Goal: Check status: Check status

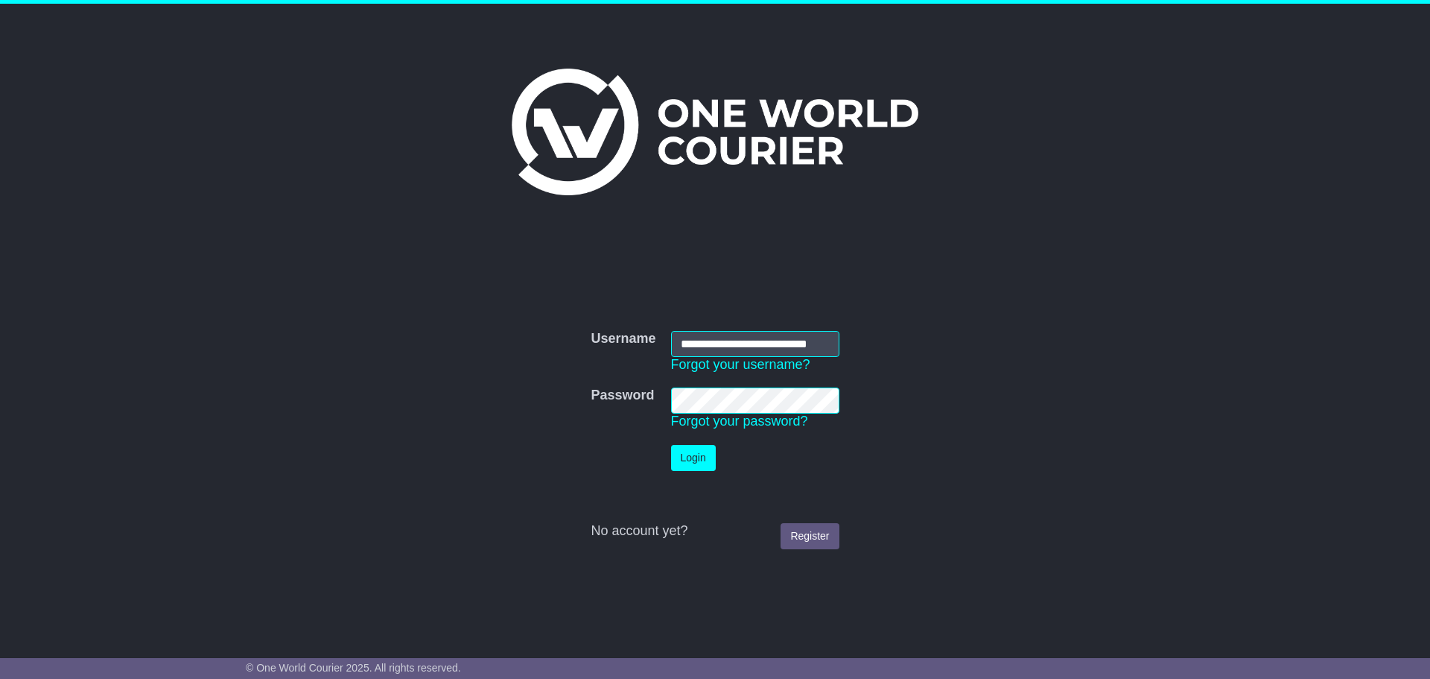
click at [704, 459] on button "Login" at bounding box center [693, 458] width 45 height 26
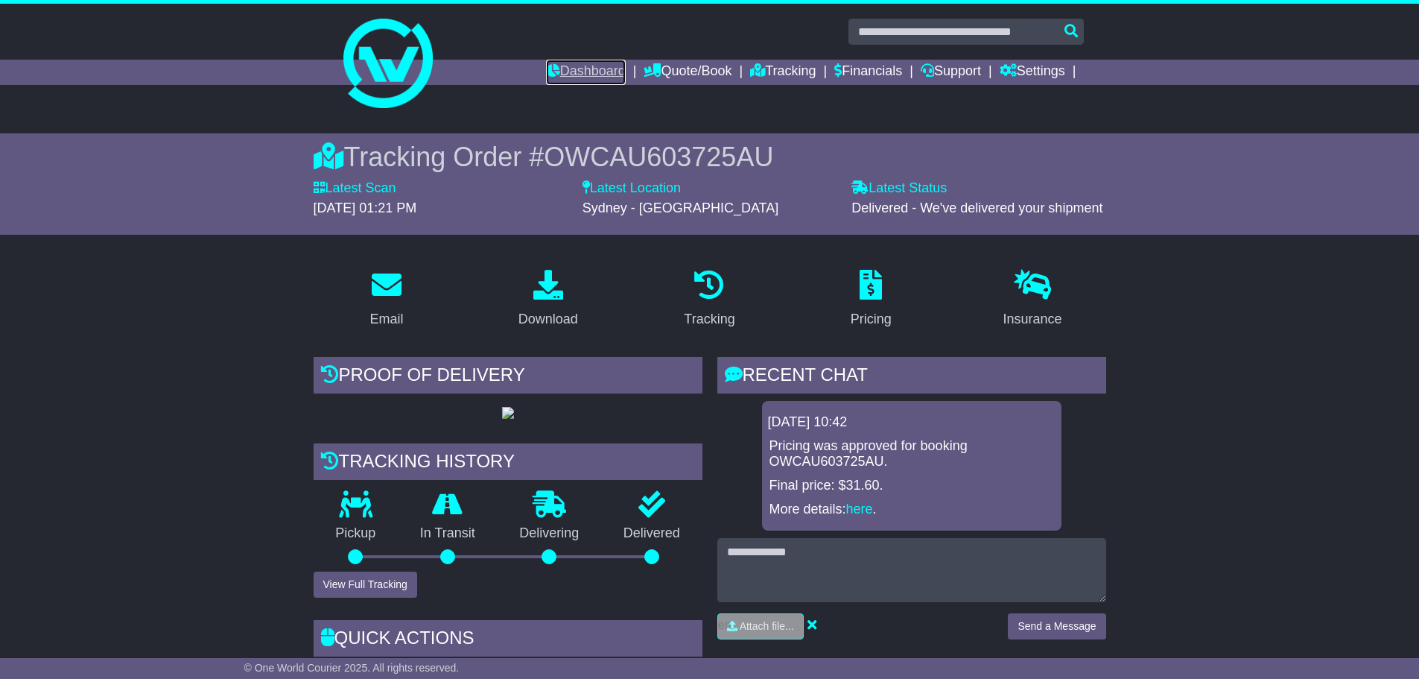
click at [561, 63] on link "Dashboard" at bounding box center [586, 72] width 80 height 25
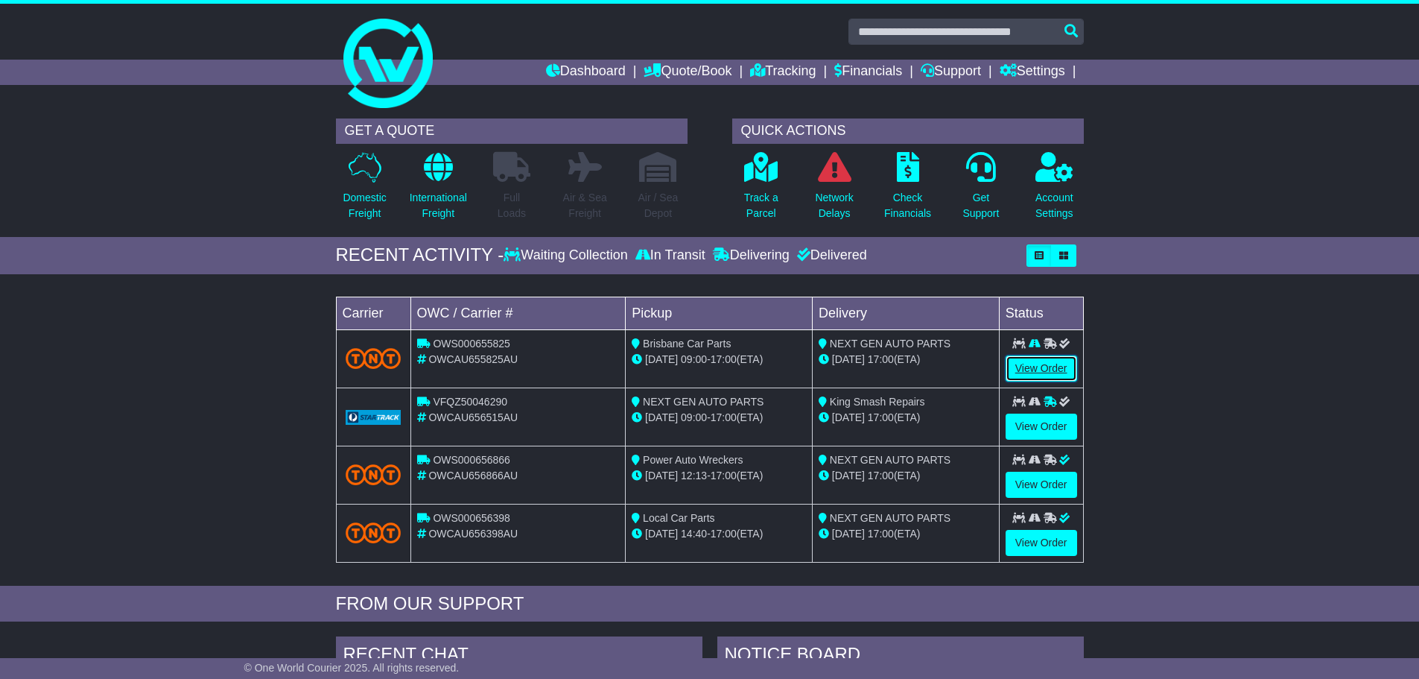
click at [1060, 368] on link "View Order" at bounding box center [1042, 368] width 72 height 26
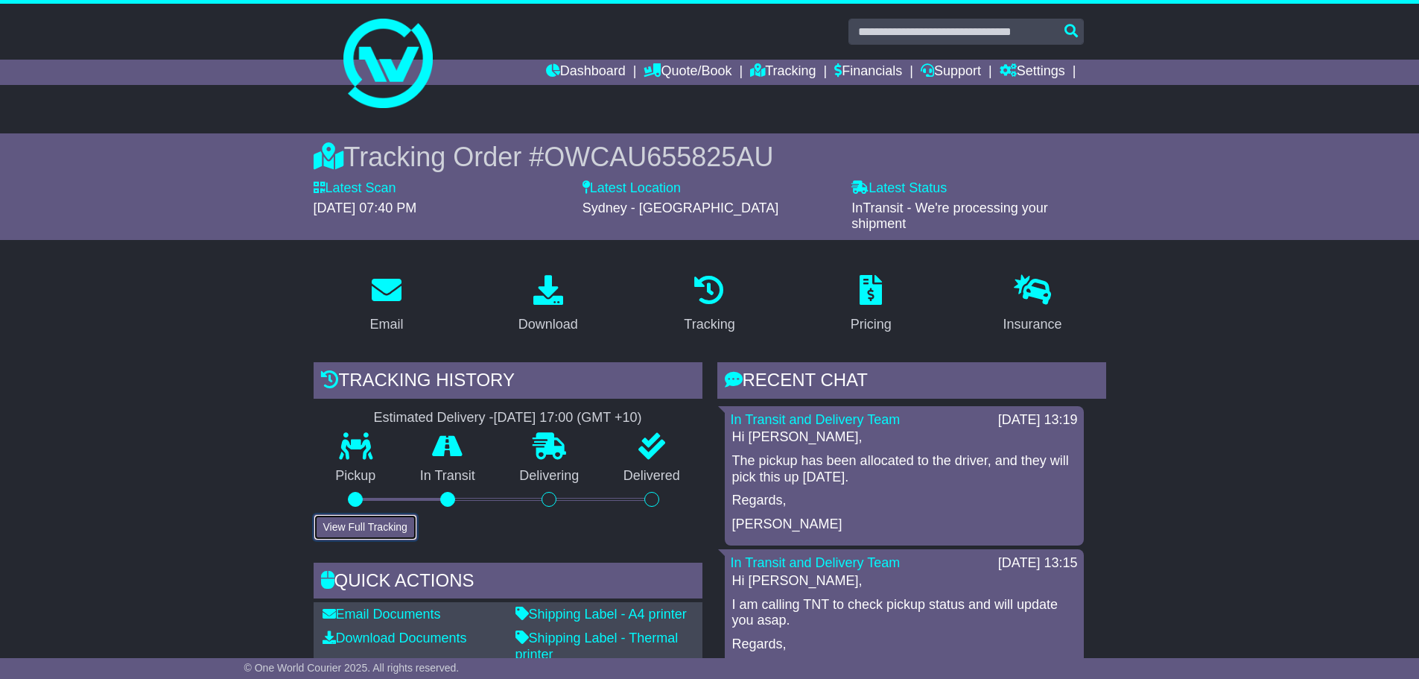
click at [387, 514] on button "View Full Tracking" at bounding box center [366, 527] width 104 height 26
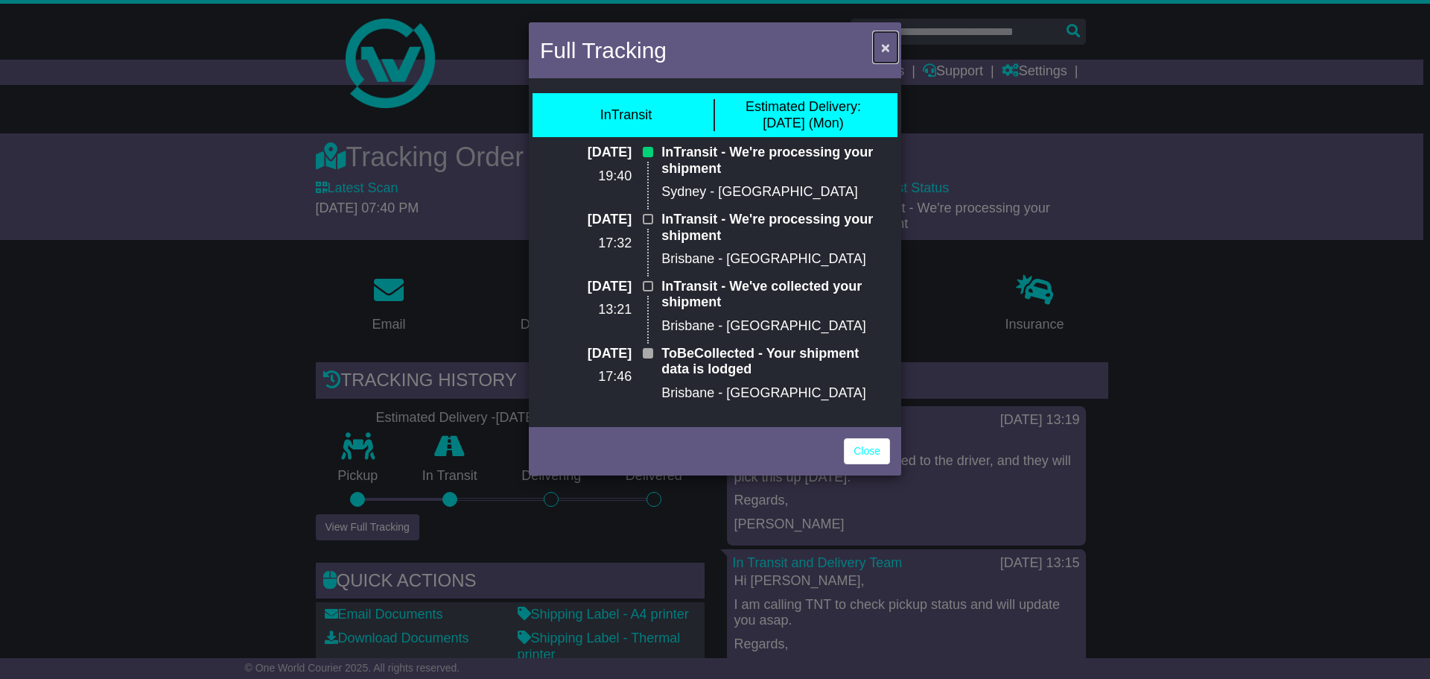
click at [885, 48] on span "×" at bounding box center [885, 47] width 9 height 17
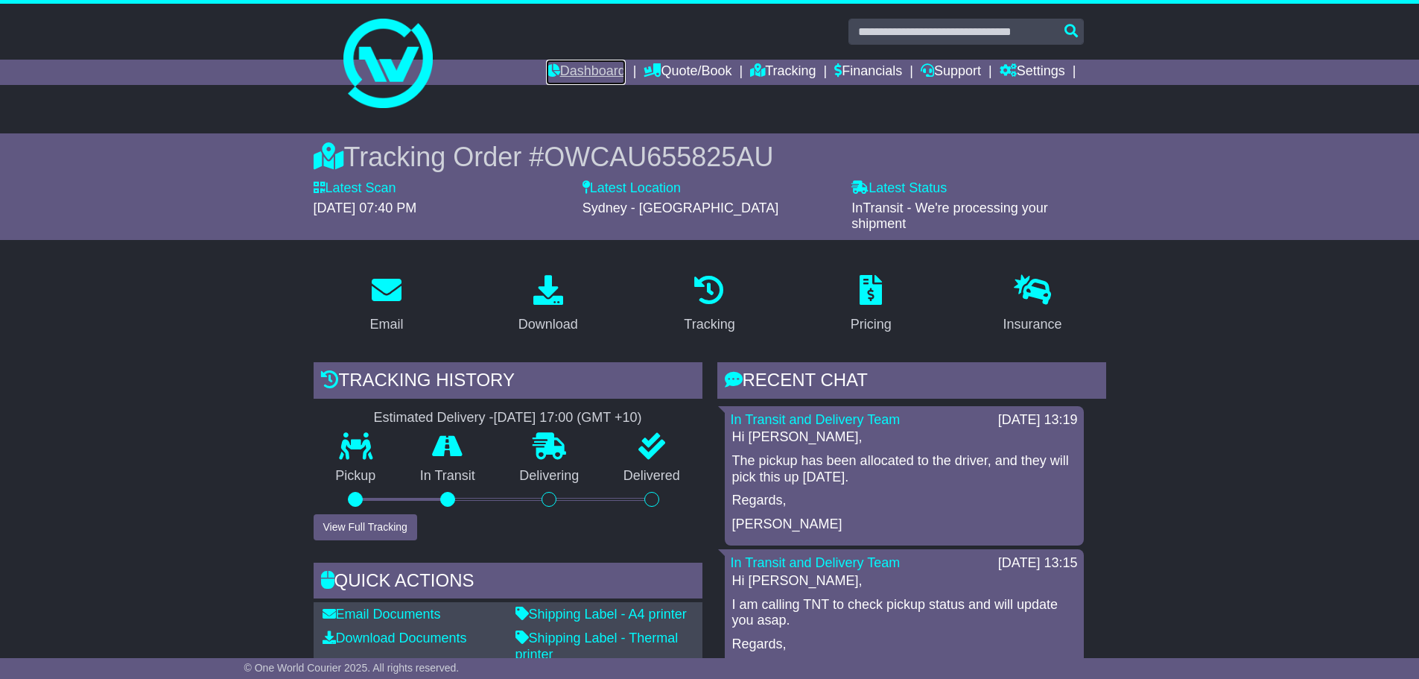
click at [580, 77] on link "Dashboard" at bounding box center [586, 72] width 80 height 25
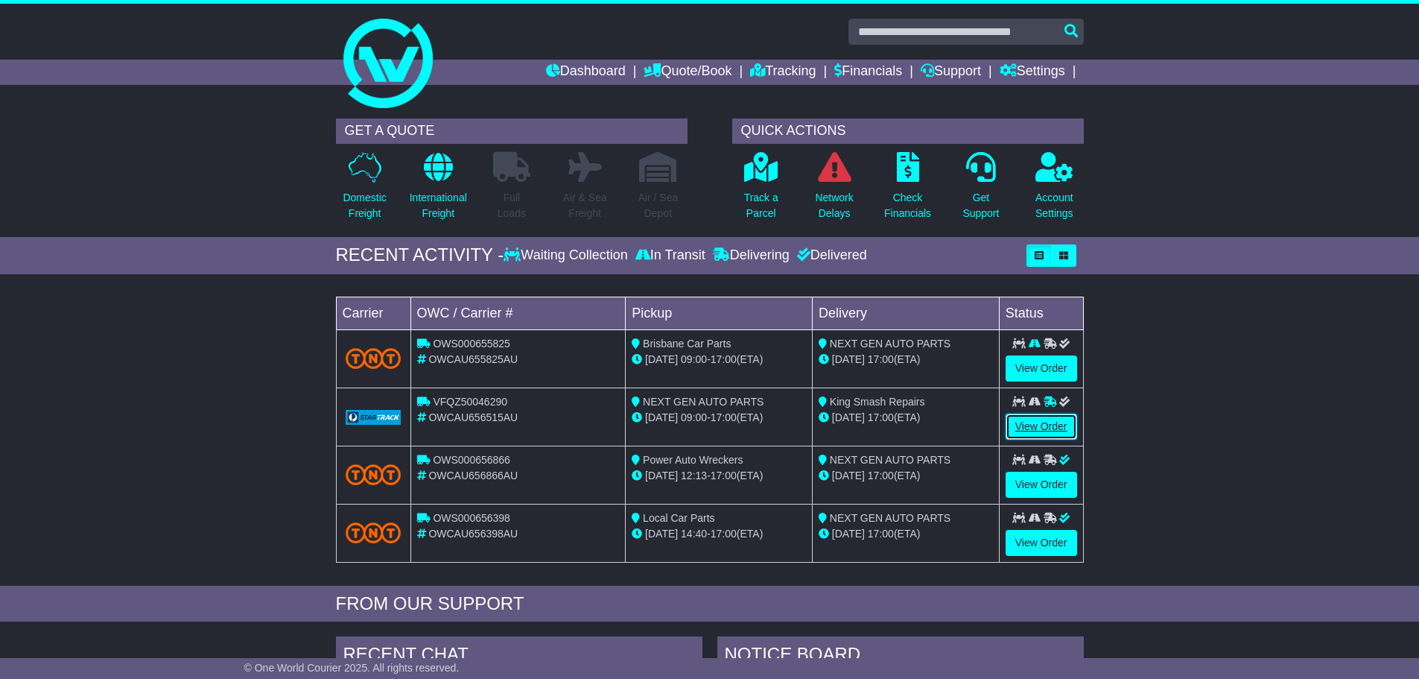
click at [1049, 432] on link "View Order" at bounding box center [1042, 426] width 72 height 26
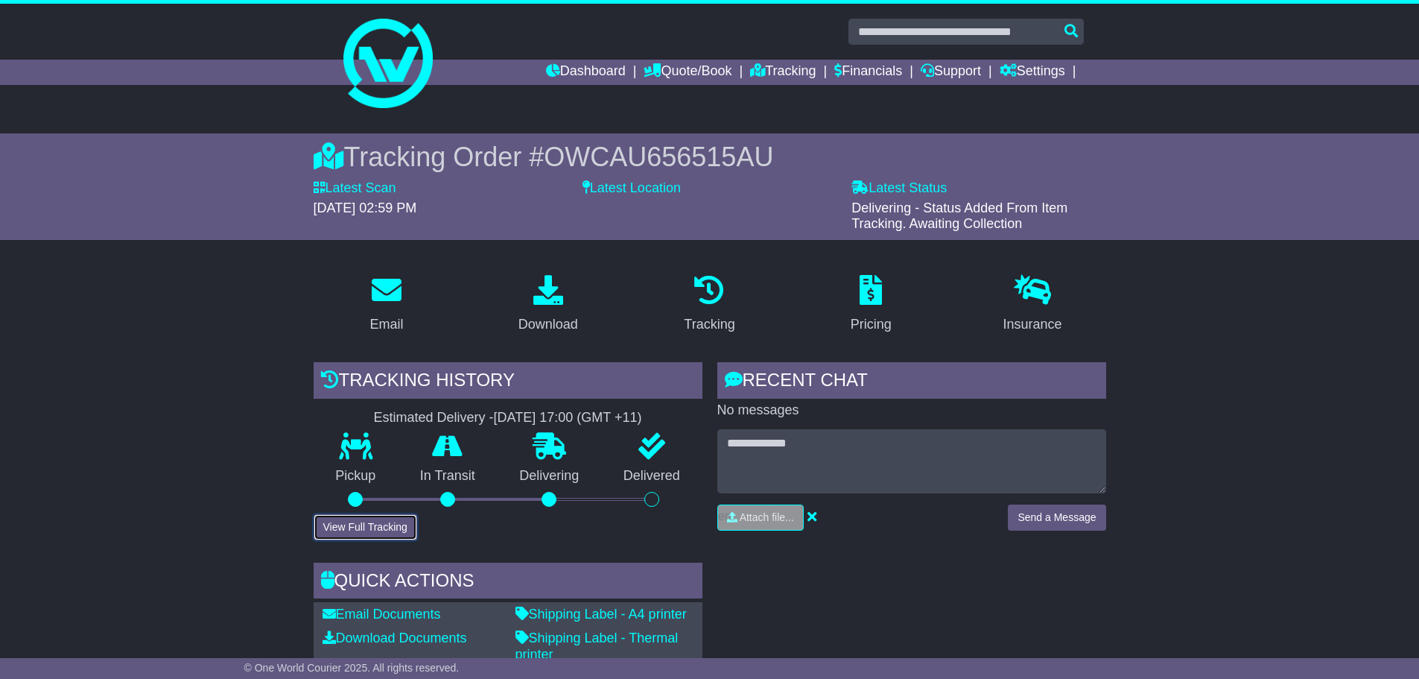
click at [352, 527] on button "View Full Tracking" at bounding box center [366, 527] width 104 height 26
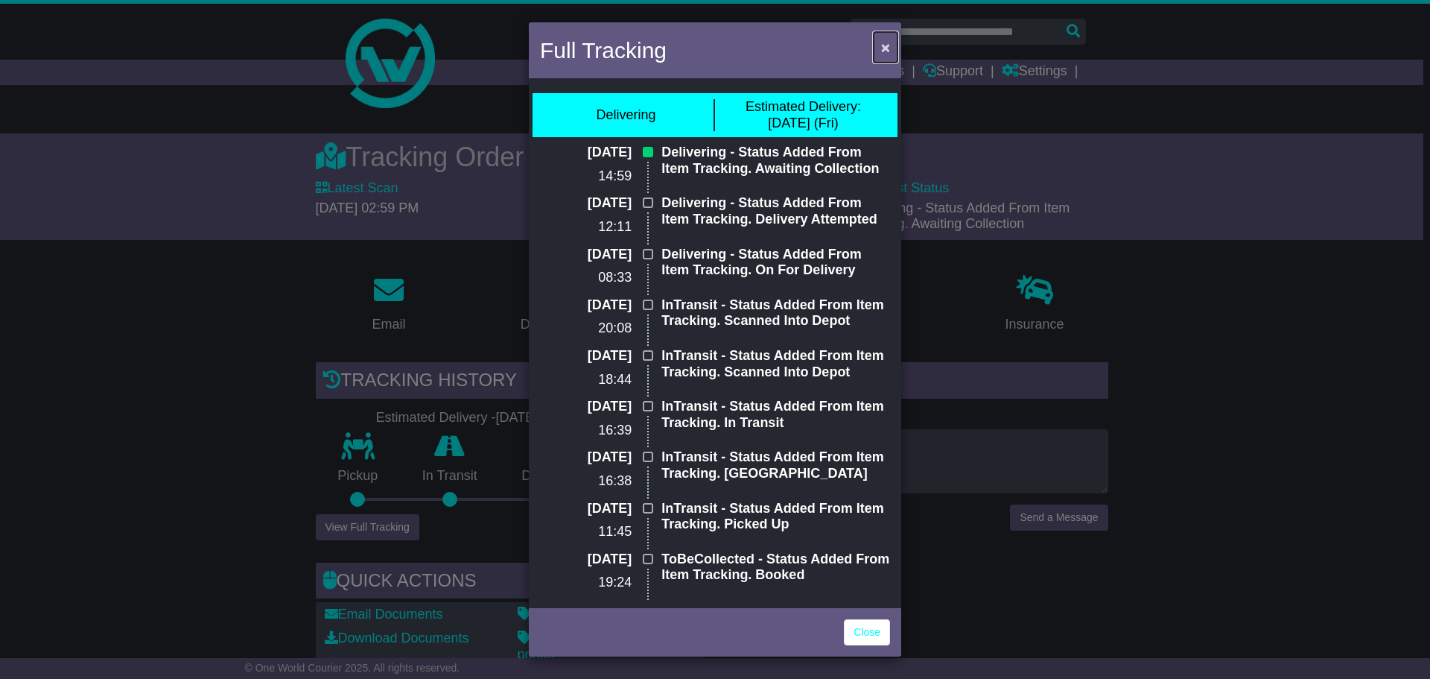
click at [886, 47] on span "×" at bounding box center [885, 47] width 9 height 17
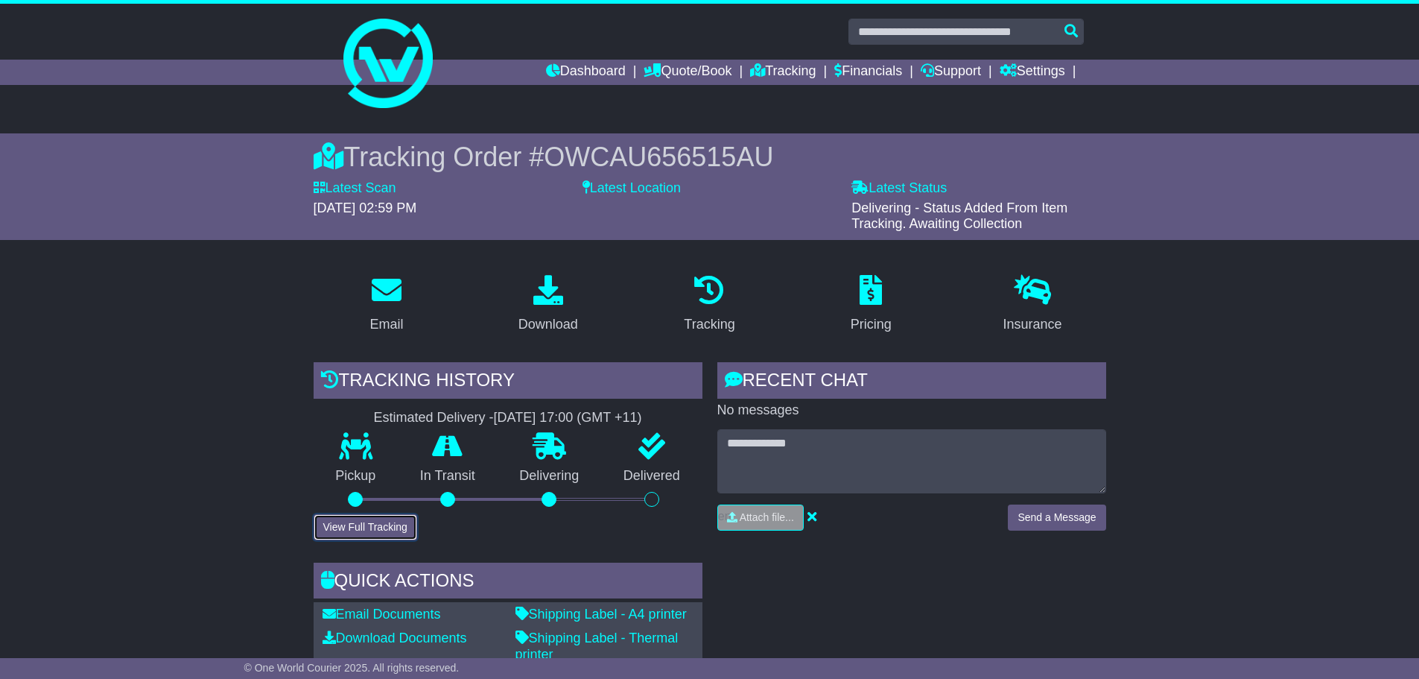
click at [384, 526] on button "View Full Tracking" at bounding box center [366, 527] width 104 height 26
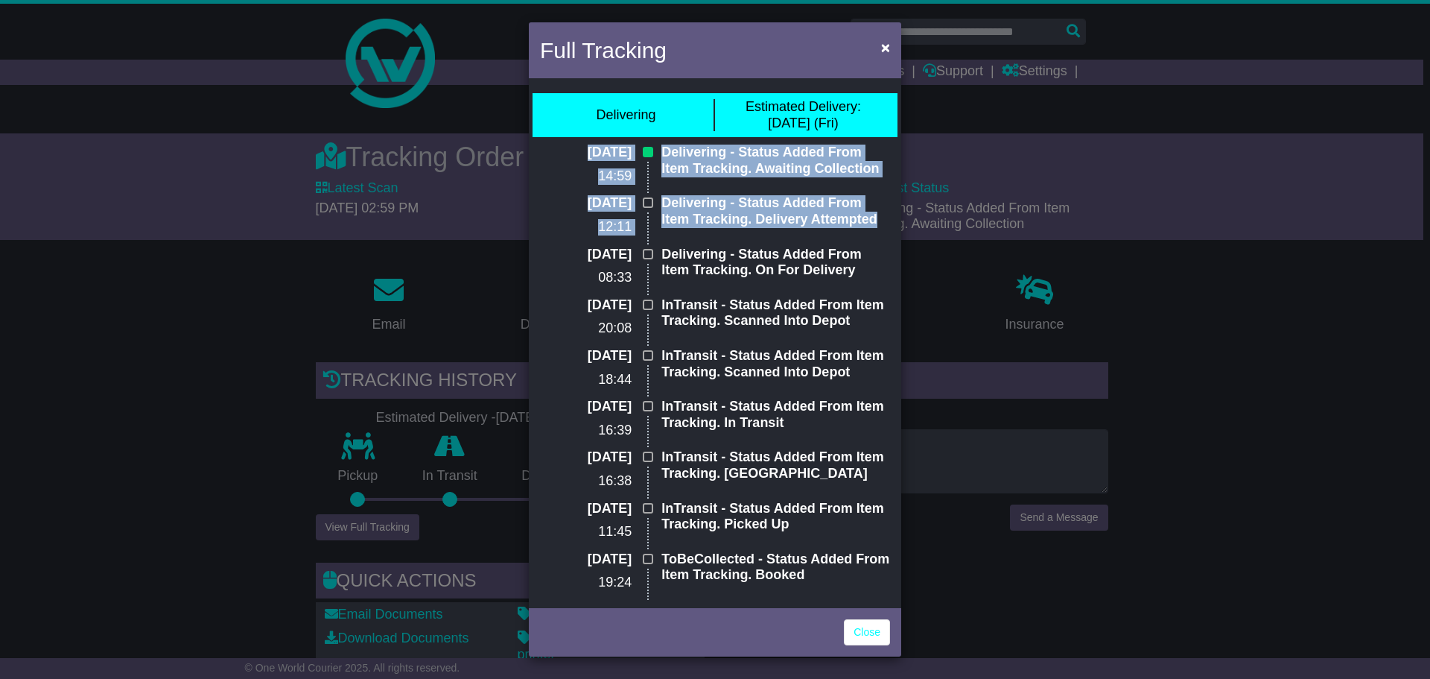
drag, startPoint x: 550, startPoint y: 147, endPoint x: 882, endPoint y: 223, distance: 340.1
click at [882, 223] on div "[DATE] 14:59 Delivering - Status Added From Item Tracking. Awaiting Collection …" at bounding box center [715, 424] width 365 height 559
copy div "[DATE] 14:59 Delivering - Status Added From Item Tracking. Awaiting Collection …"
click at [883, 51] on span "×" at bounding box center [885, 47] width 9 height 17
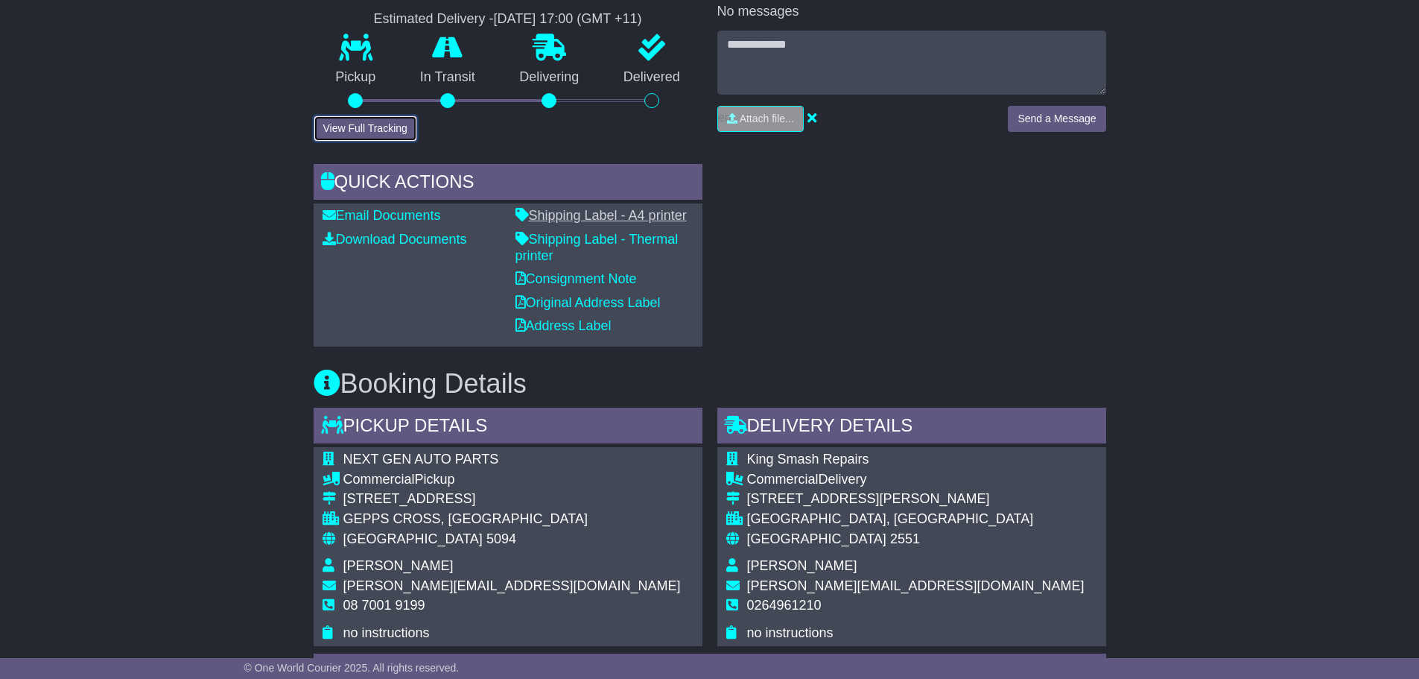
scroll to position [372, 0]
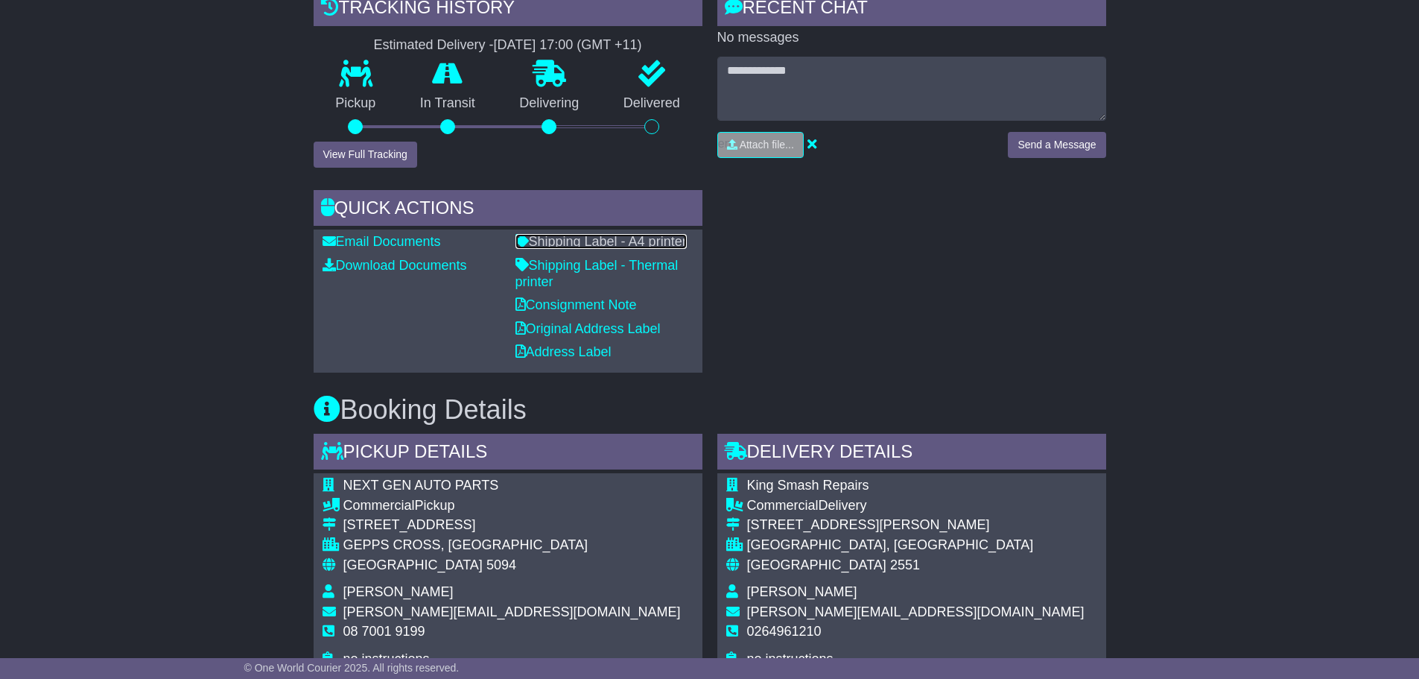
click at [560, 239] on link "Shipping Label - A4 printer" at bounding box center [600, 241] width 171 height 15
